Goal: Task Accomplishment & Management: Manage account settings

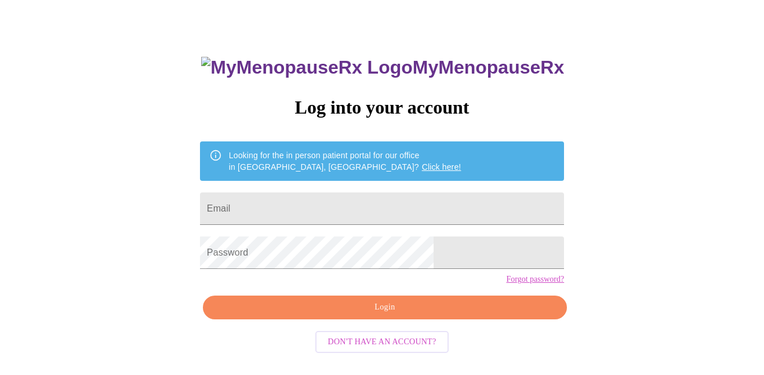
scroll to position [46, 0]
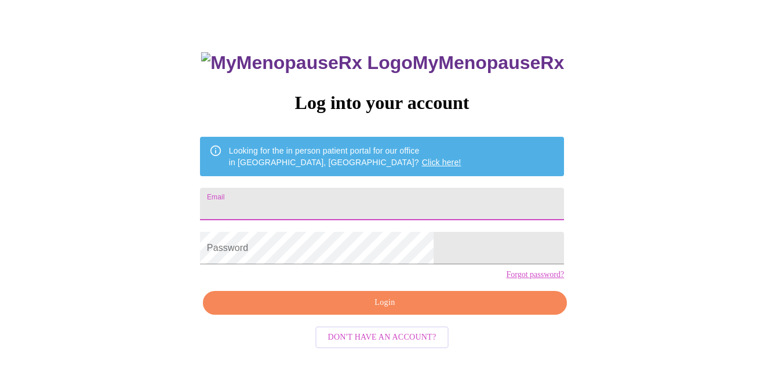
click at [367, 206] on input "Email" at bounding box center [382, 204] width 364 height 32
type input "[PERSON_NAME]"
type input "[PERSON_NAME][EMAIL_ADDRESS][DOMAIN_NAME]"
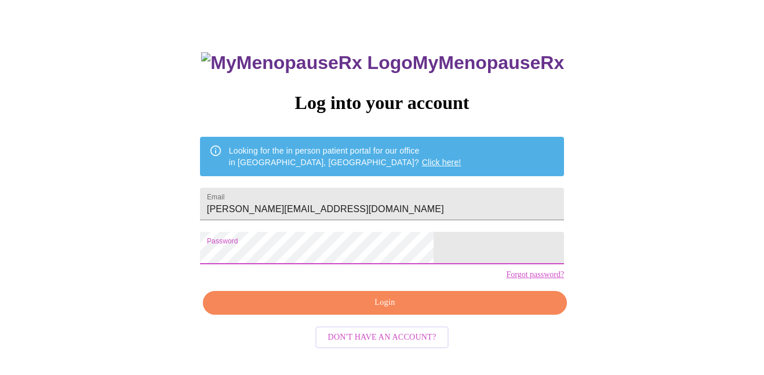
click at [357, 310] on span "Login" at bounding box center [384, 303] width 337 height 14
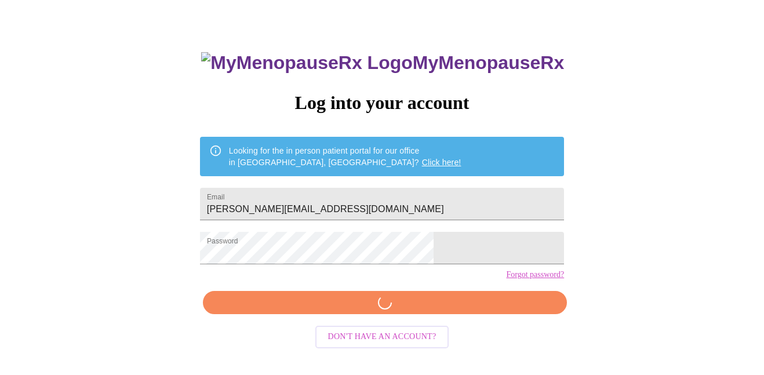
scroll to position [45, 0]
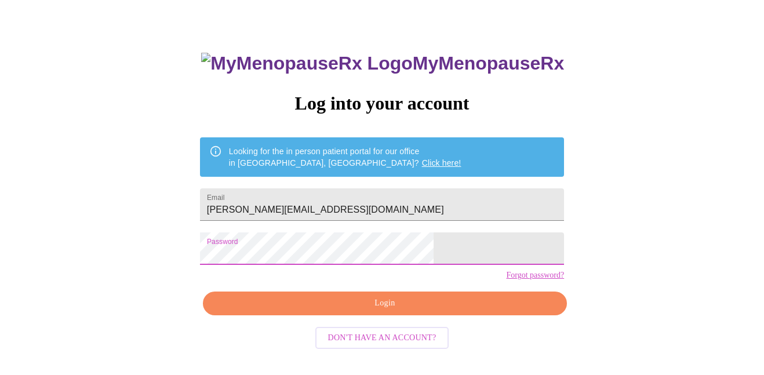
click at [382, 311] on span "Login" at bounding box center [384, 303] width 337 height 14
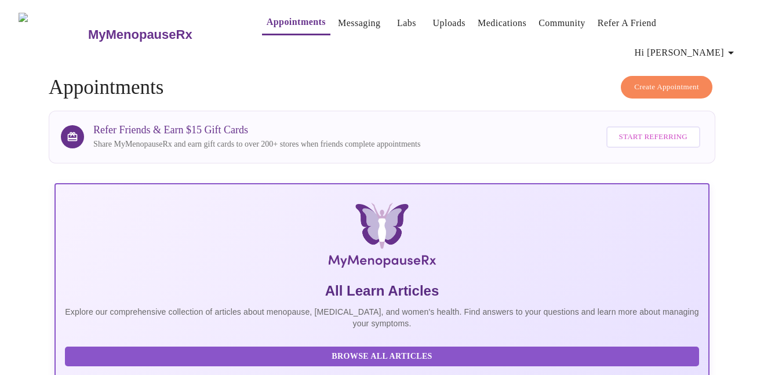
scroll to position [2, 0]
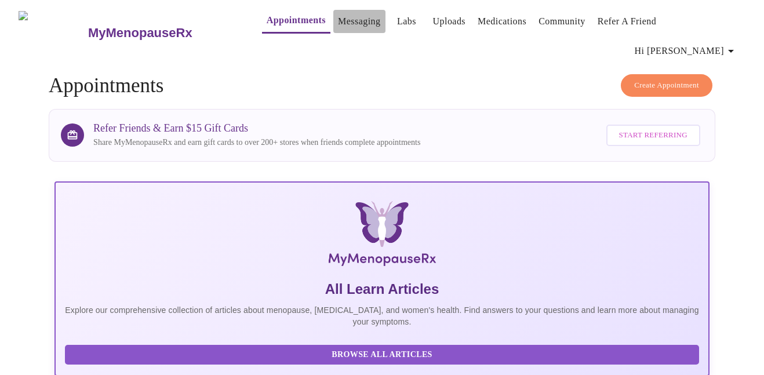
click at [346, 25] on link "Messaging" at bounding box center [359, 21] width 42 height 16
